Goal: Transaction & Acquisition: Book appointment/travel/reservation

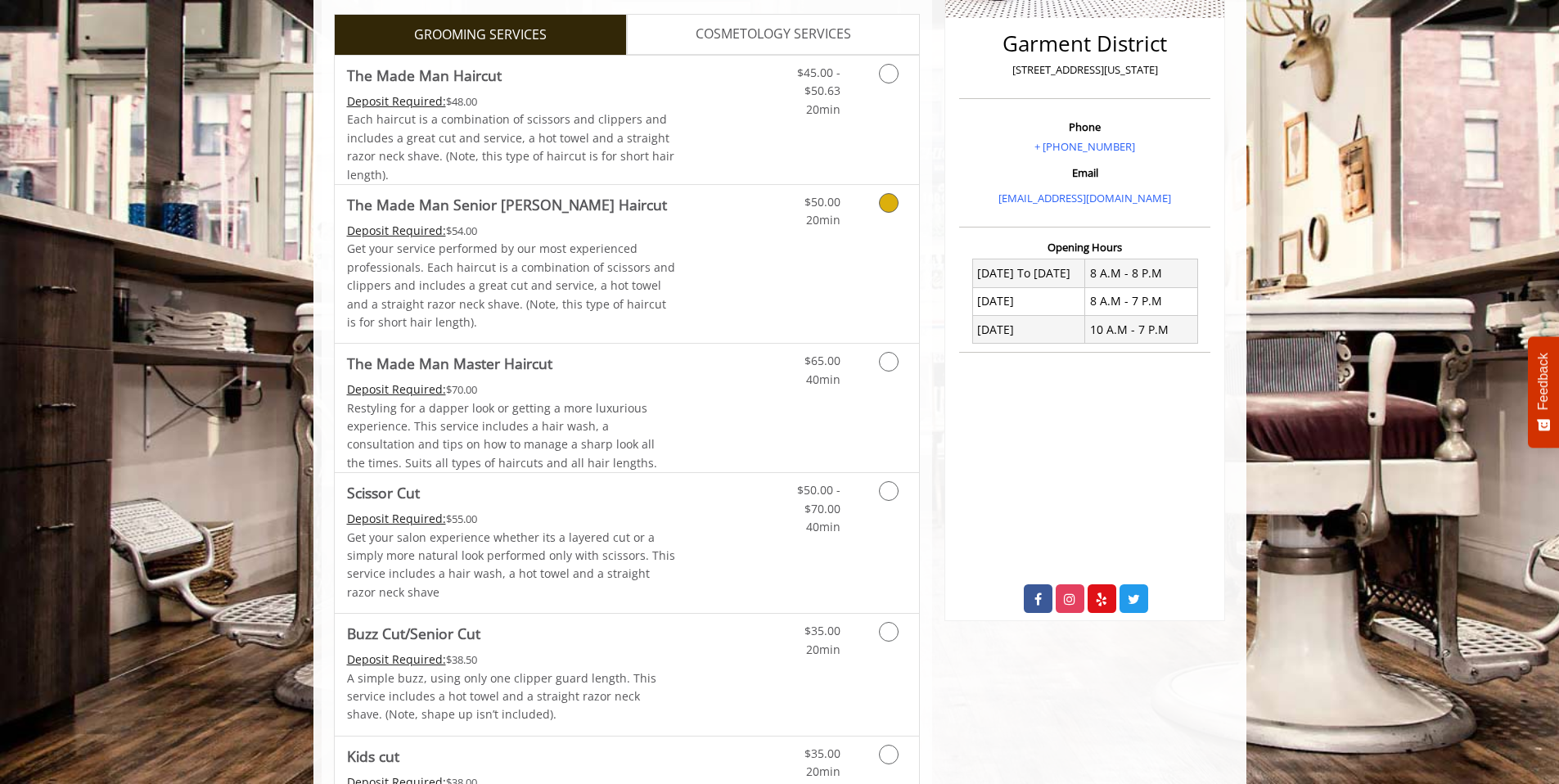
scroll to position [432, 0]
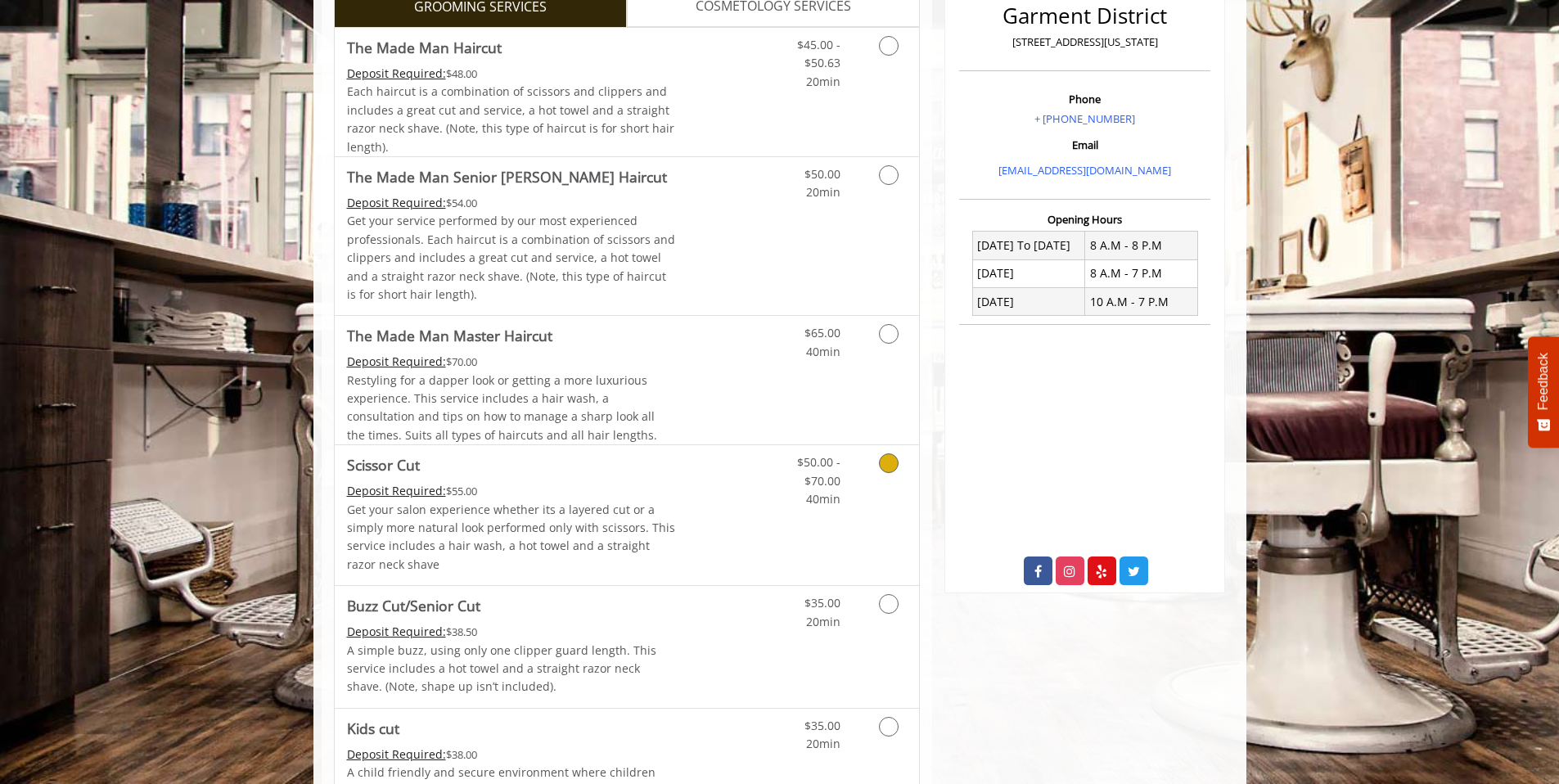
click at [897, 466] on icon "Grooming services" at bounding box center [888, 463] width 20 height 20
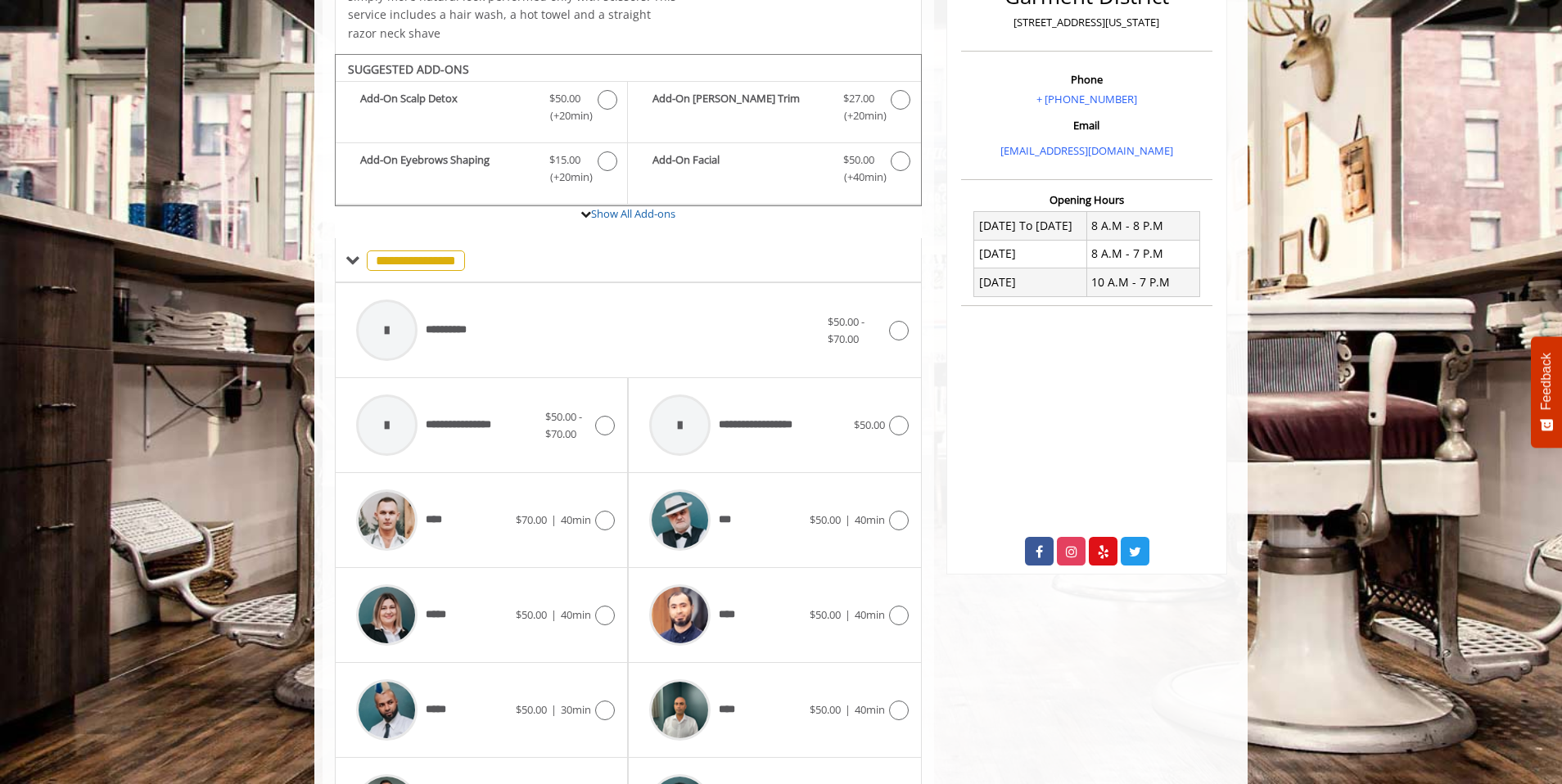
scroll to position [505, 0]
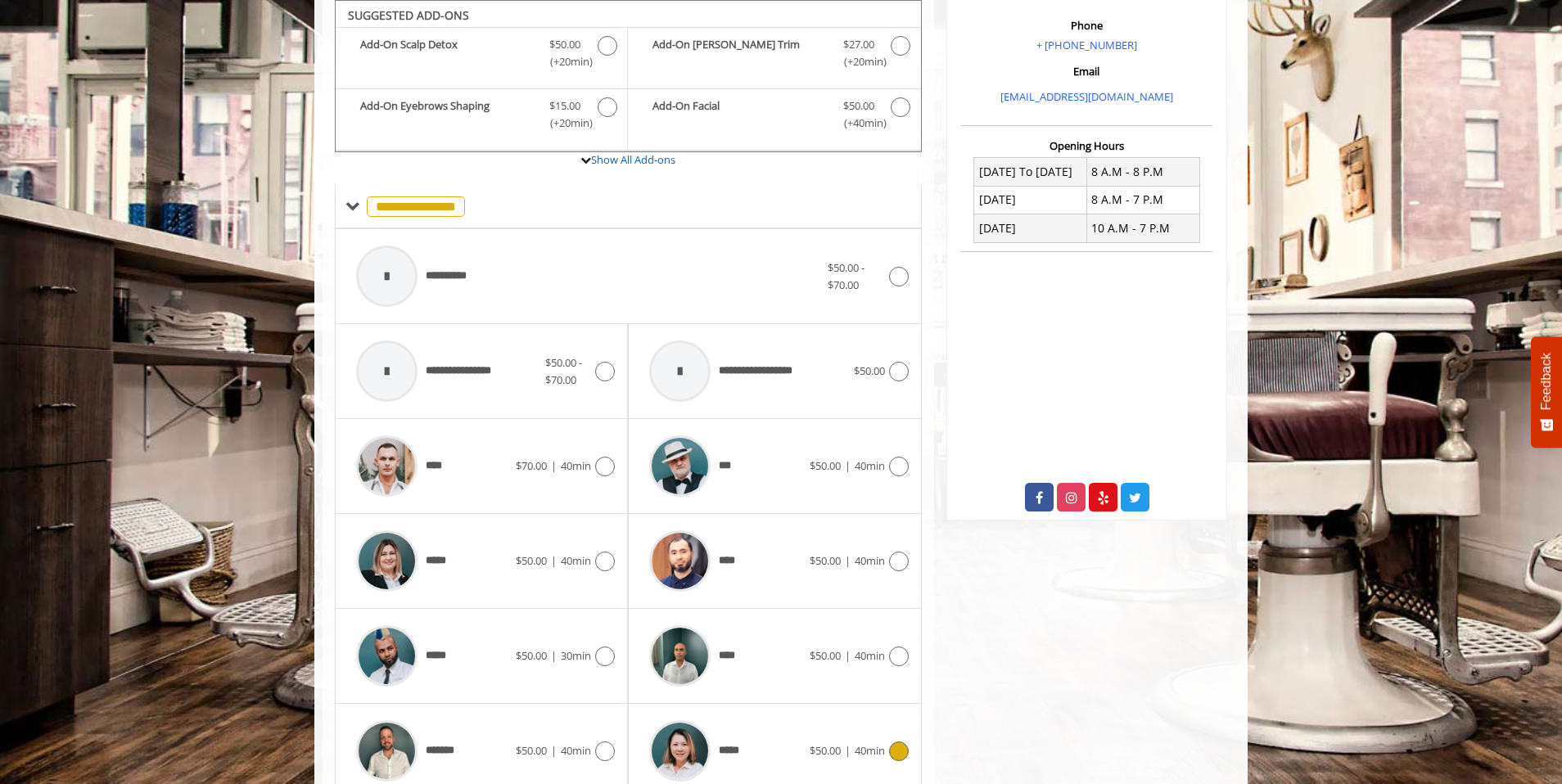
click at [896, 746] on icon at bounding box center [899, 751] width 20 height 20
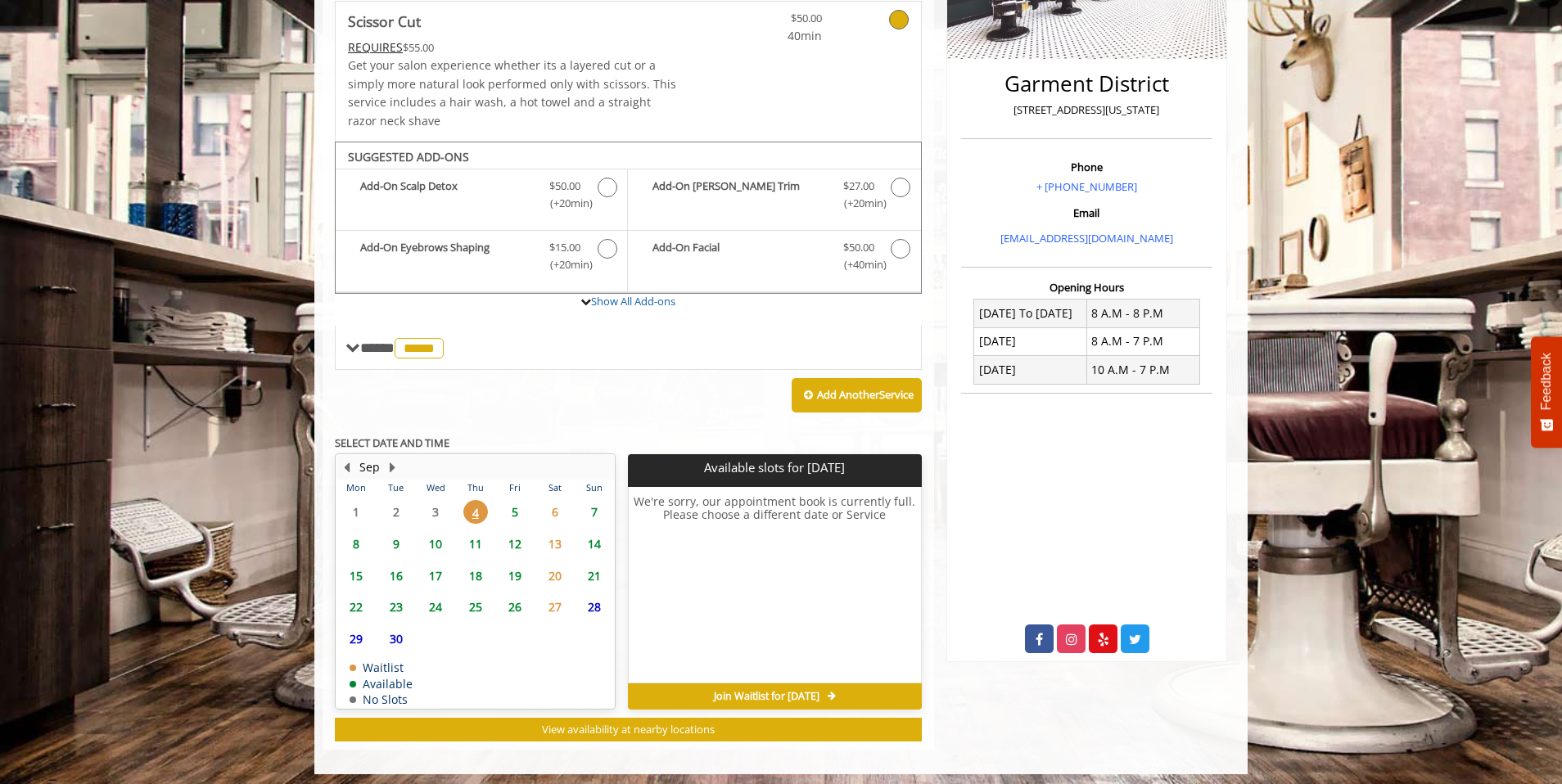
scroll to position [370, 0]
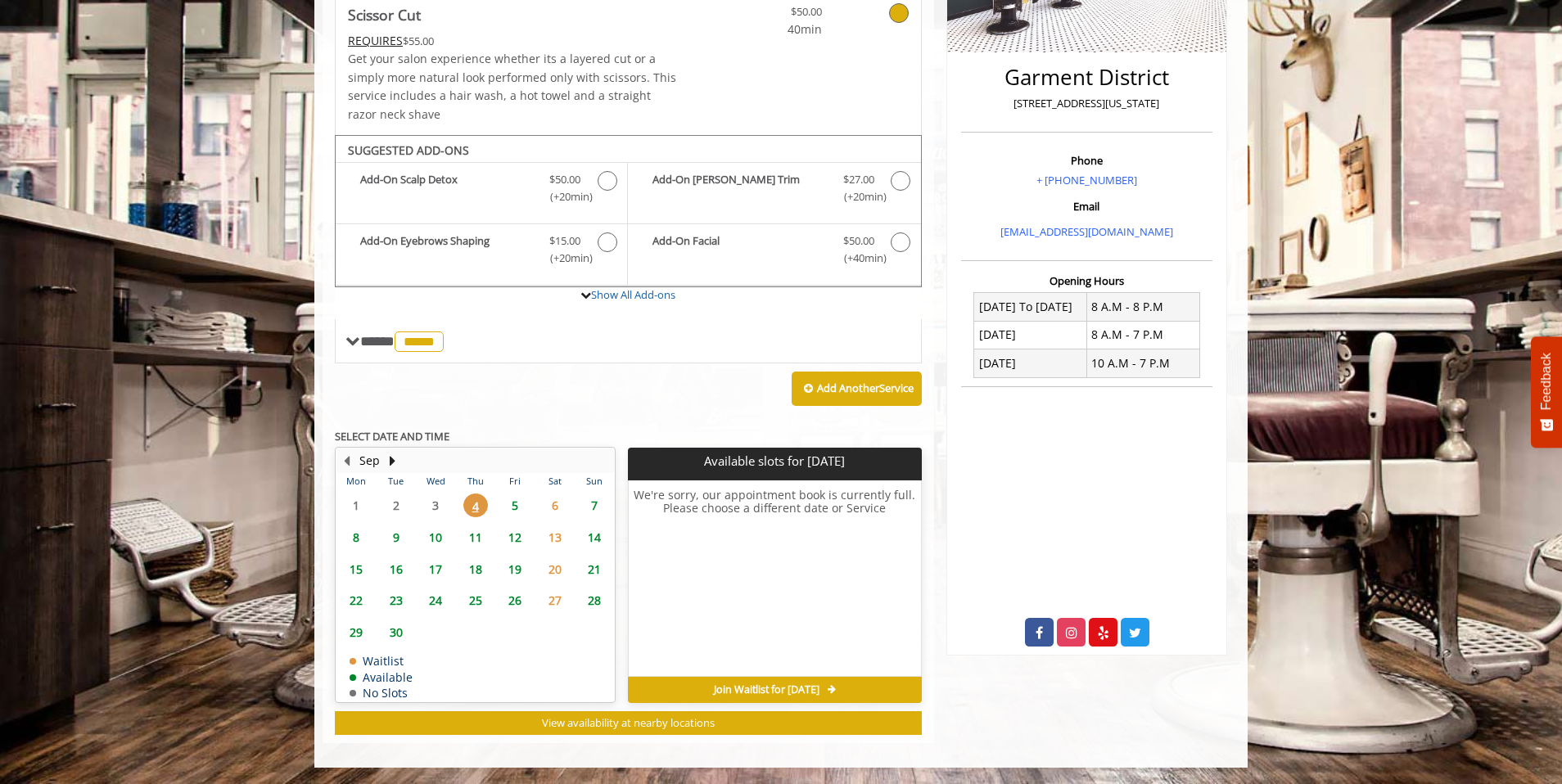
click at [511, 508] on span "5" at bounding box center [515, 505] width 25 height 24
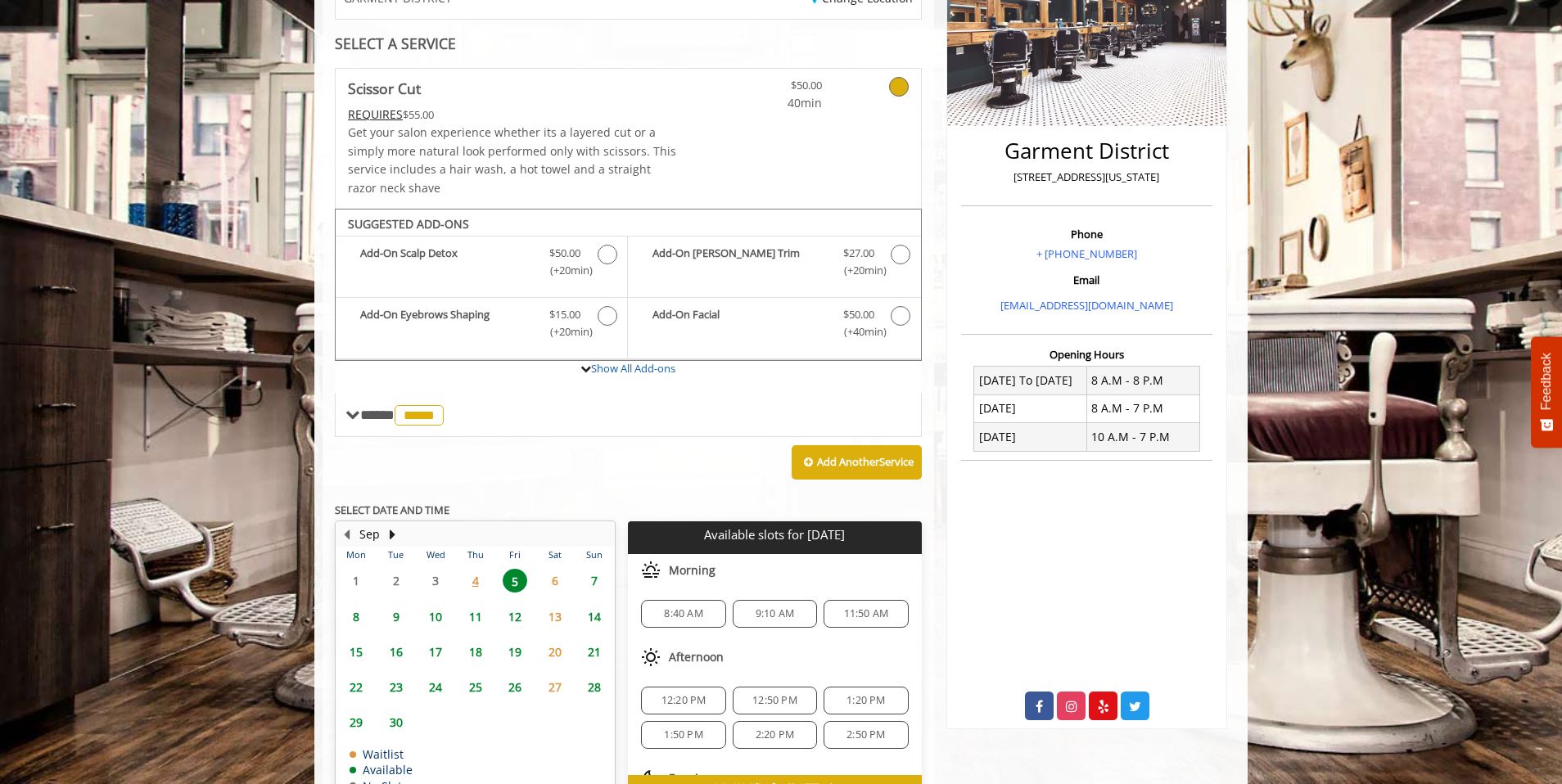
scroll to position [394, 0]
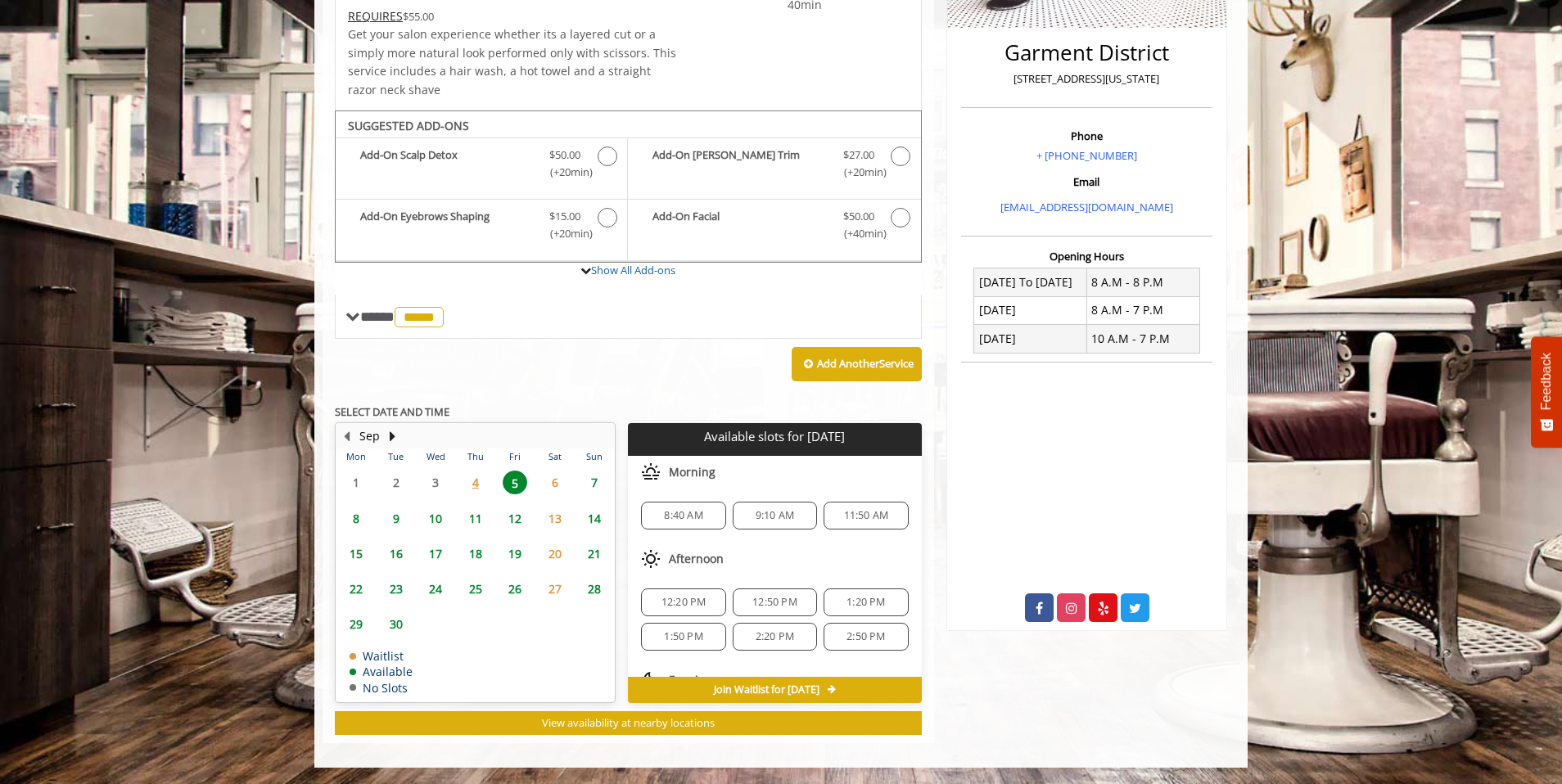
click at [816, 562] on div "Afternoon" at bounding box center [774, 559] width 293 height 32
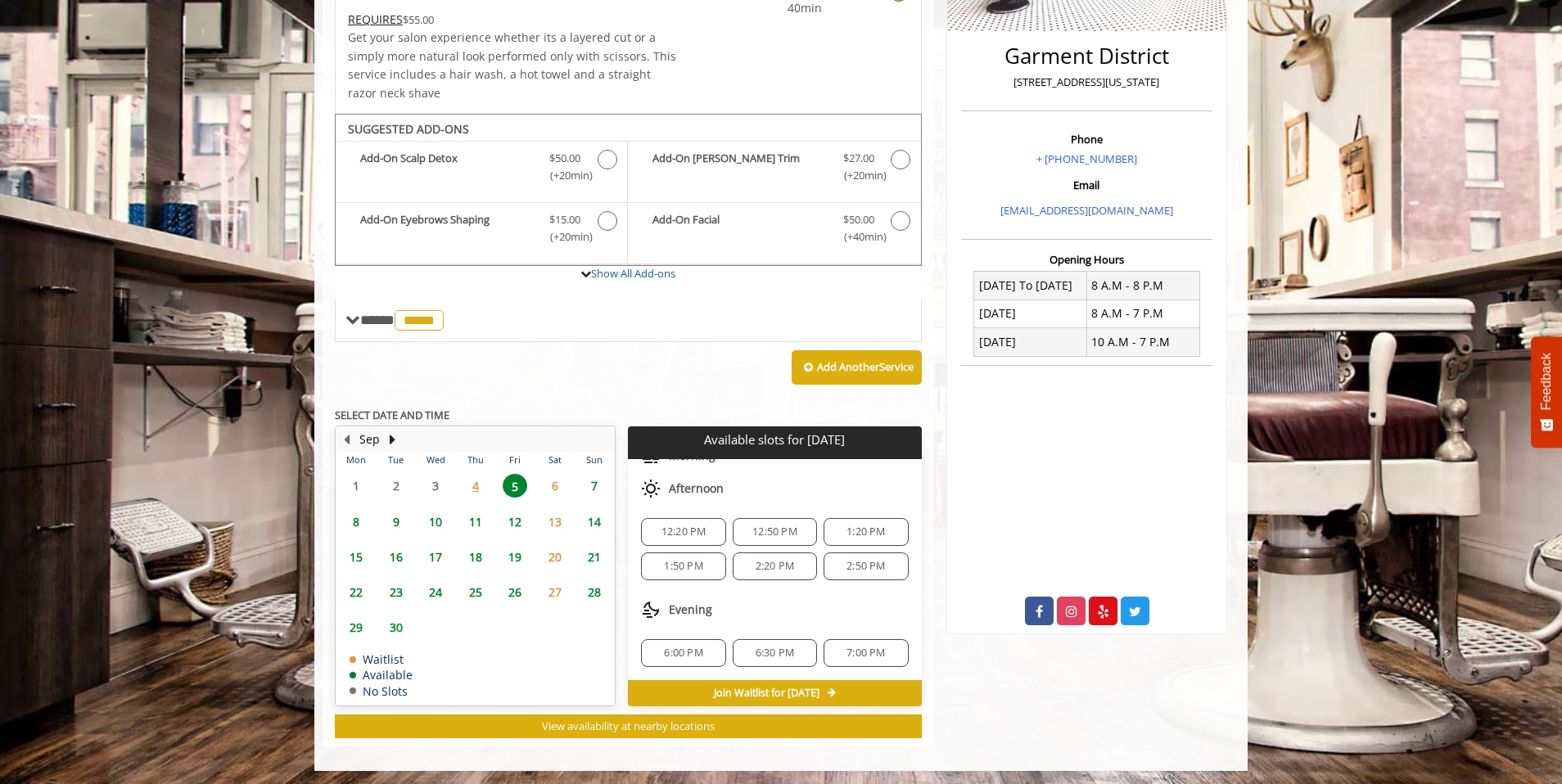
scroll to position [0, 0]
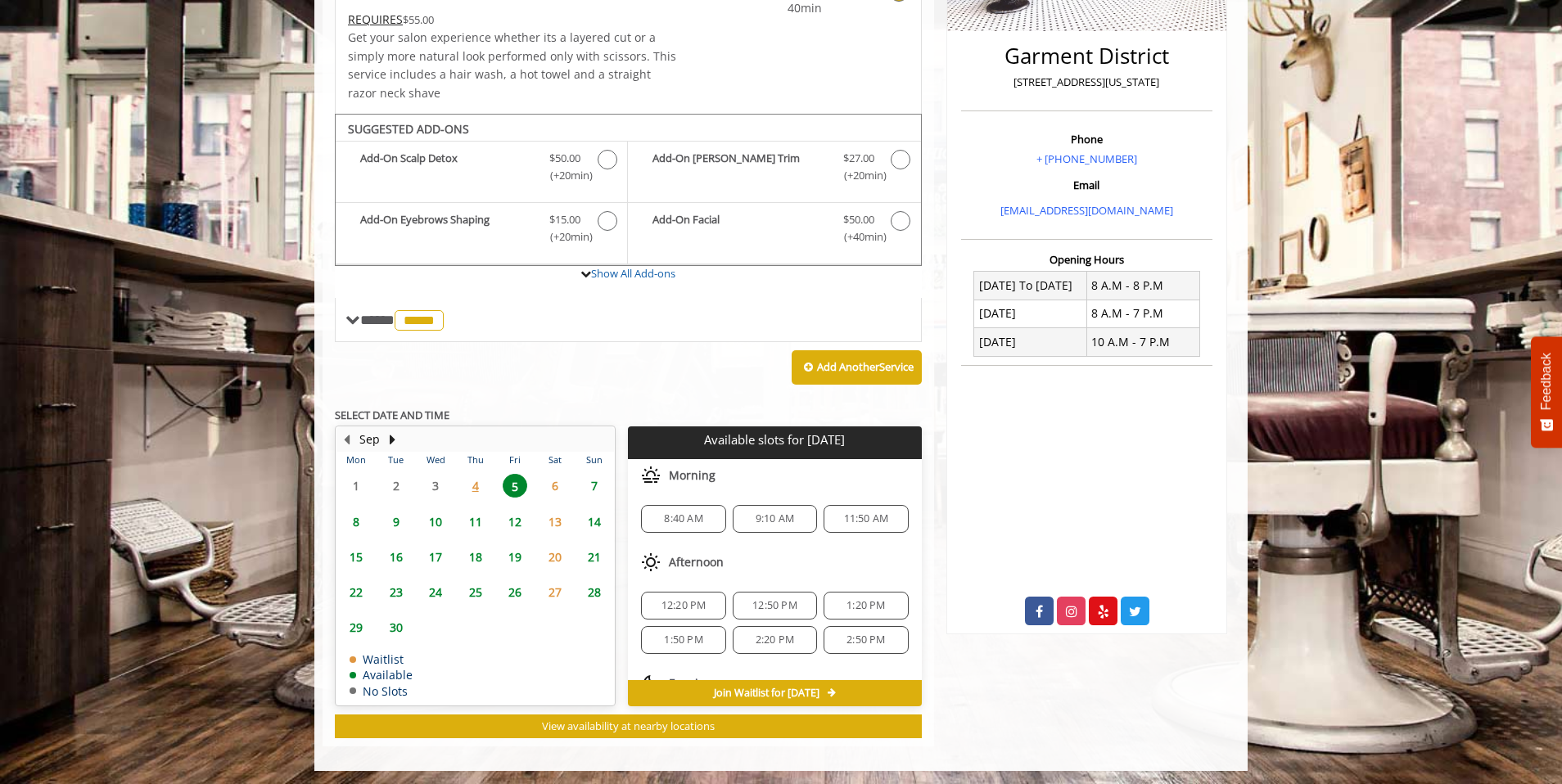
click at [476, 483] on span "4" at bounding box center [476, 485] width 25 height 24
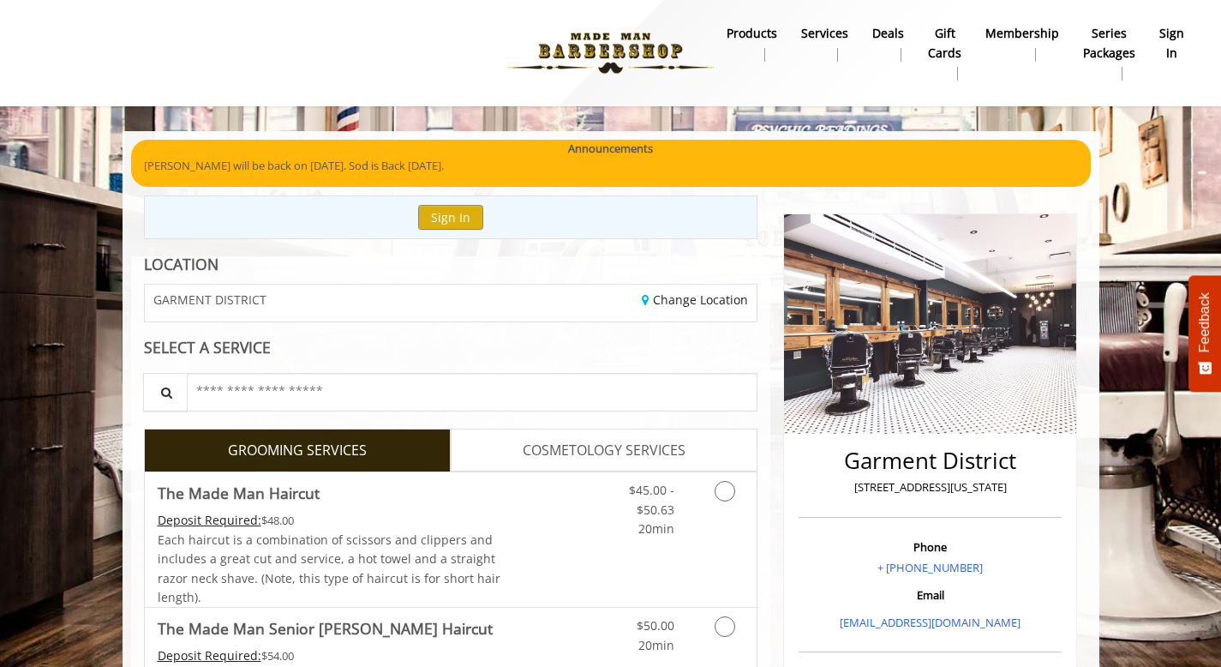
click at [1170, 38] on b "sign in" at bounding box center [1171, 43] width 25 height 39
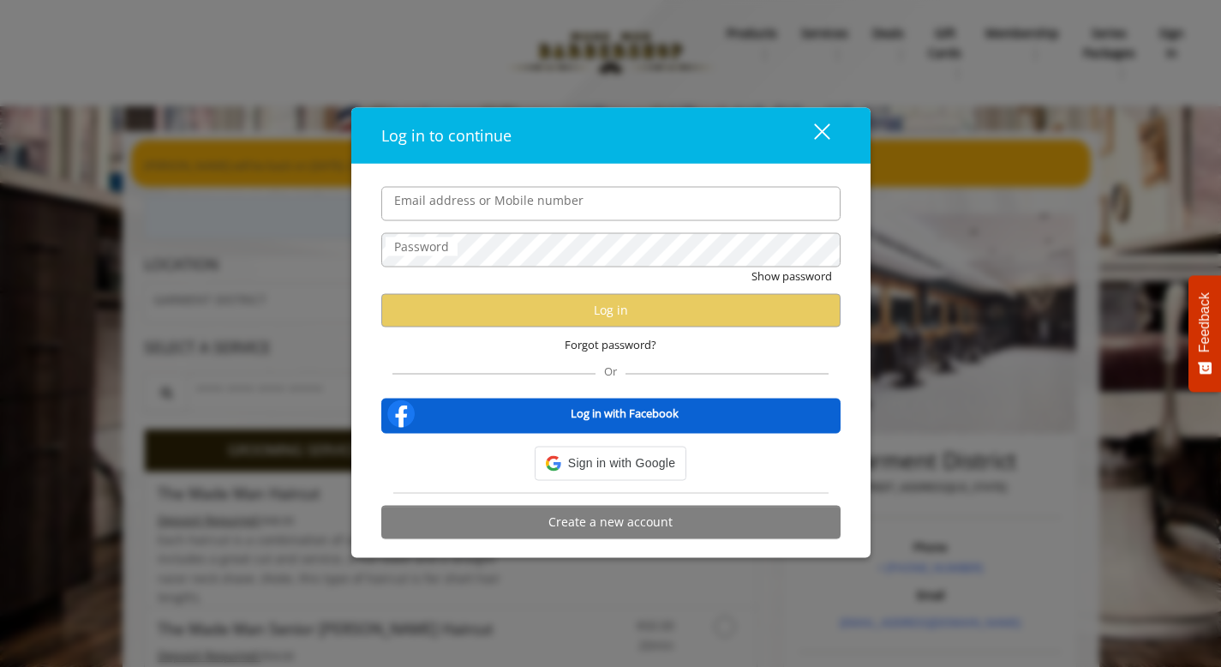
type input "**********"
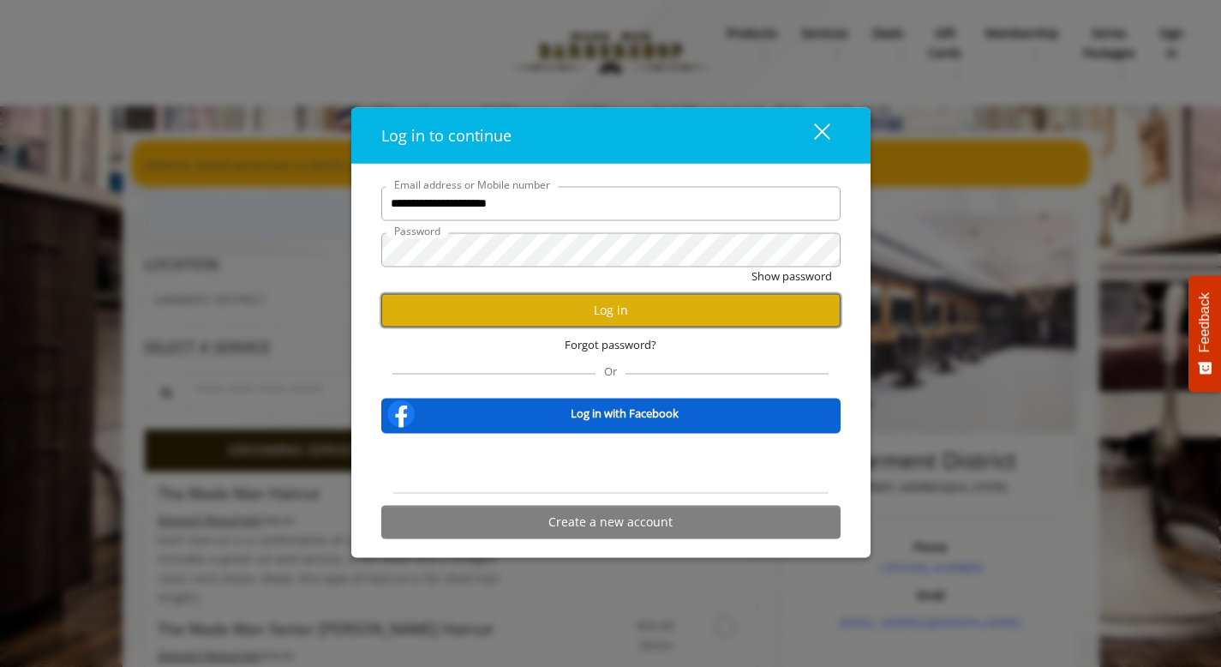
click at [562, 315] on button "Log in" at bounding box center [610, 309] width 459 height 33
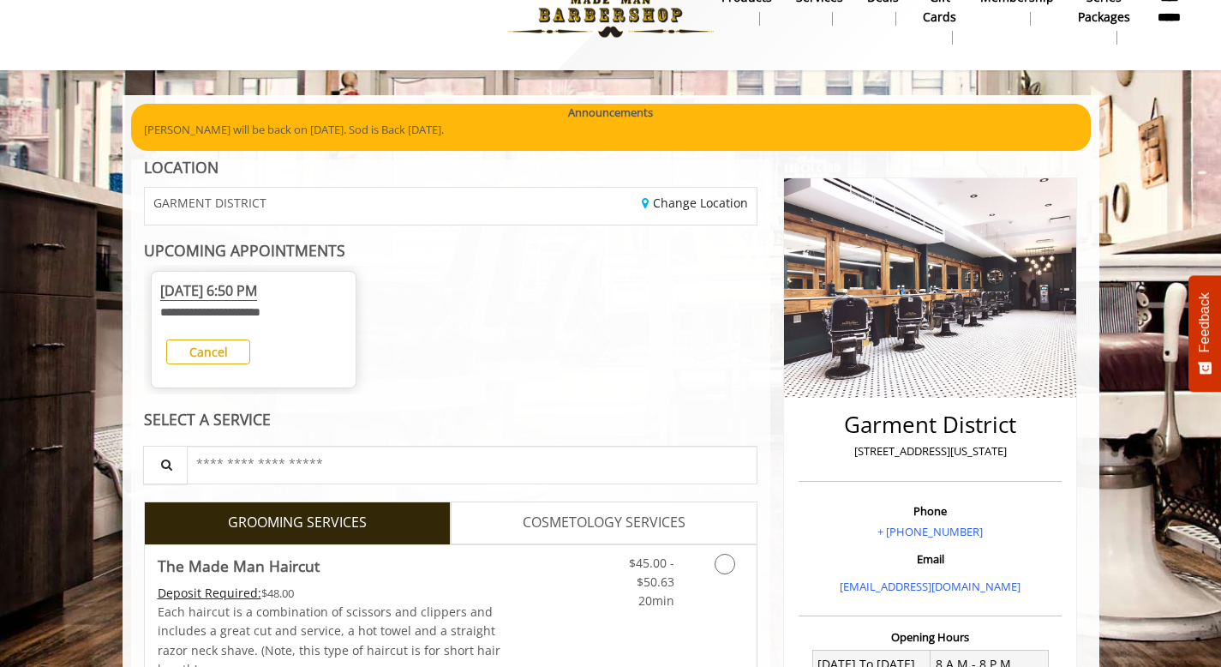
scroll to position [36, 0]
click at [257, 291] on span "[DATE] 6:50 PM" at bounding box center [208, 291] width 97 height 20
click at [257, 296] on span "[DATE] 6:50 PM" at bounding box center [208, 291] width 97 height 20
